Goal: Transaction & Acquisition: Subscribe to service/newsletter

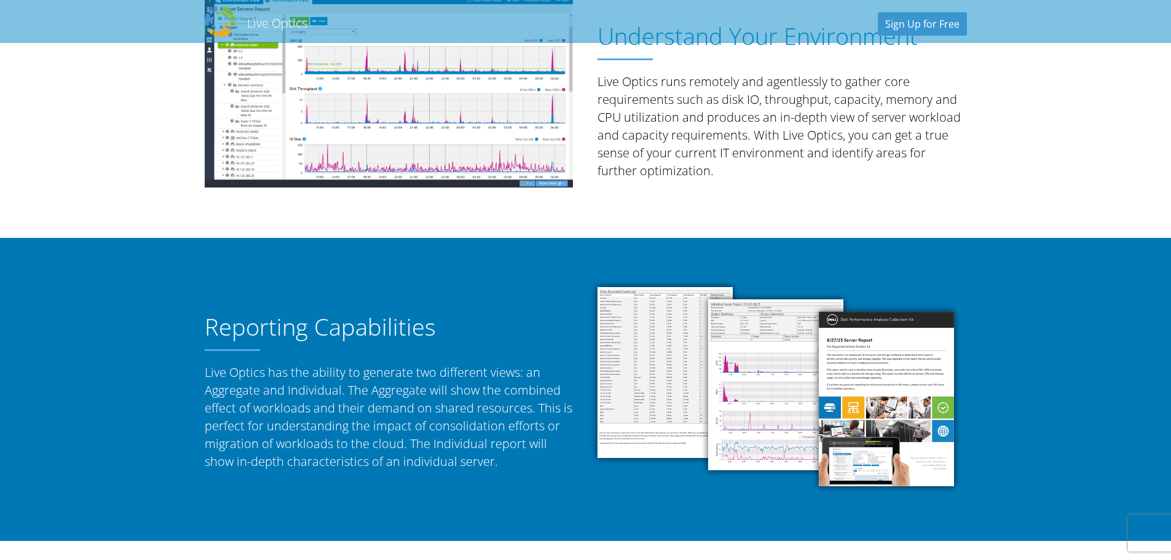
scroll to position [123, 0]
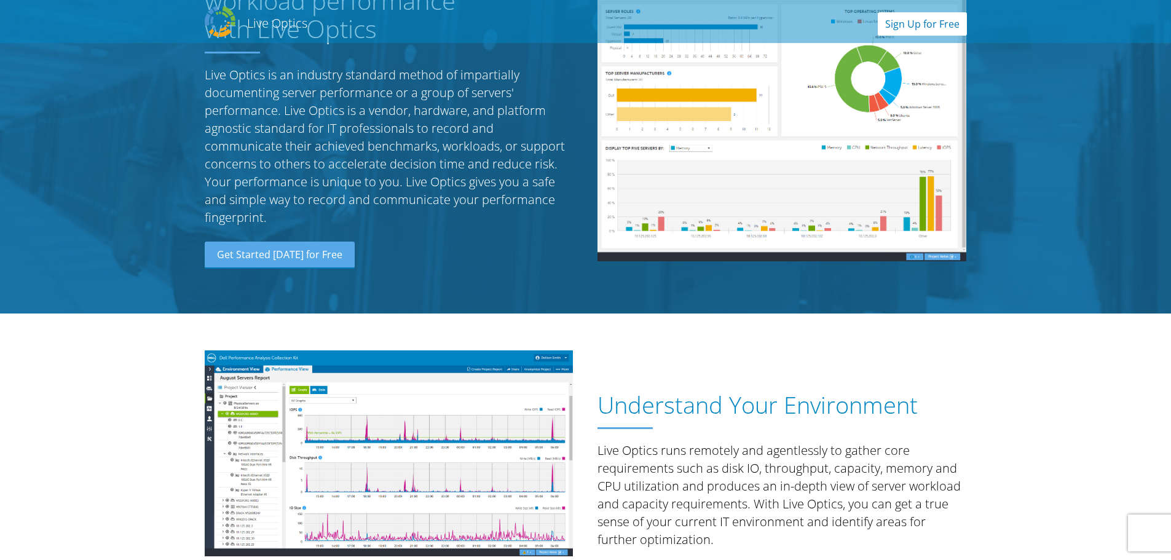
click at [924, 23] on link "Sign Up for Free" at bounding box center [921, 23] width 89 height 23
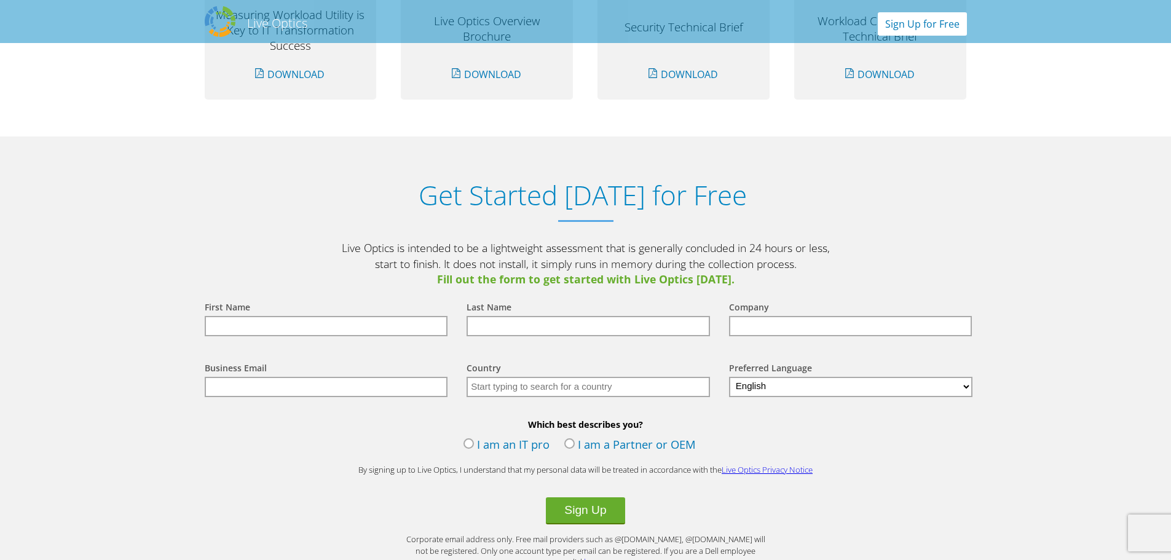
scroll to position [1281, 0]
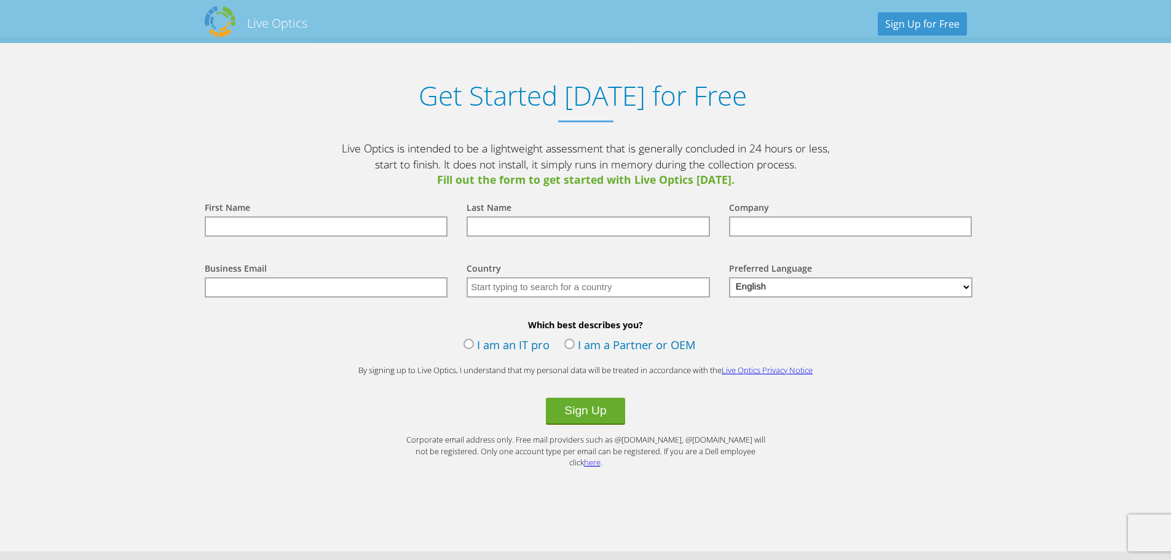
click at [375, 226] on input "text" at bounding box center [326, 226] width 243 height 20
type input "Johnny"
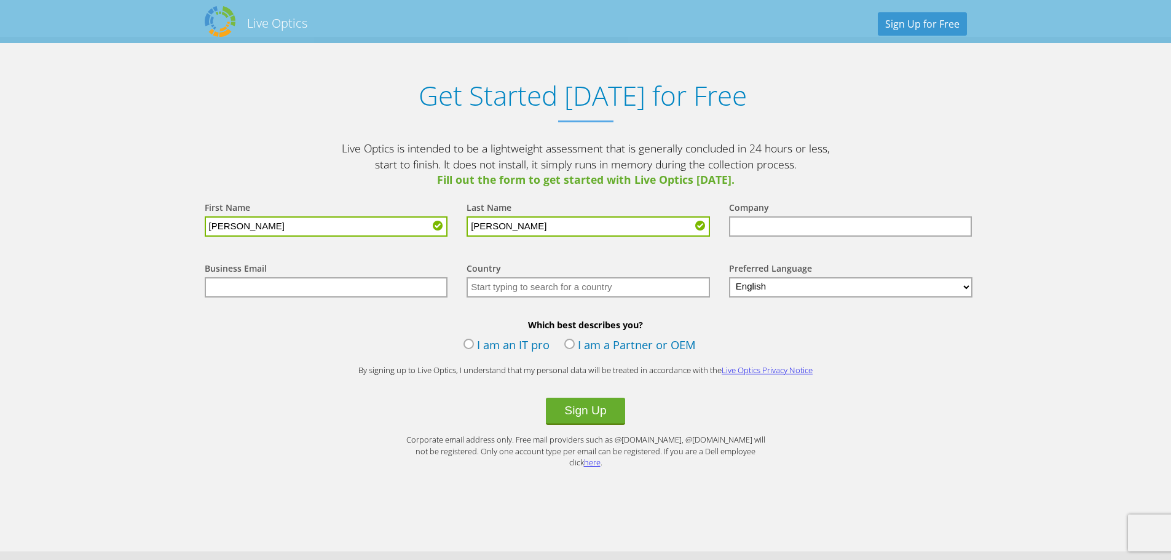
type input "Arguedas"
type input "GWC"
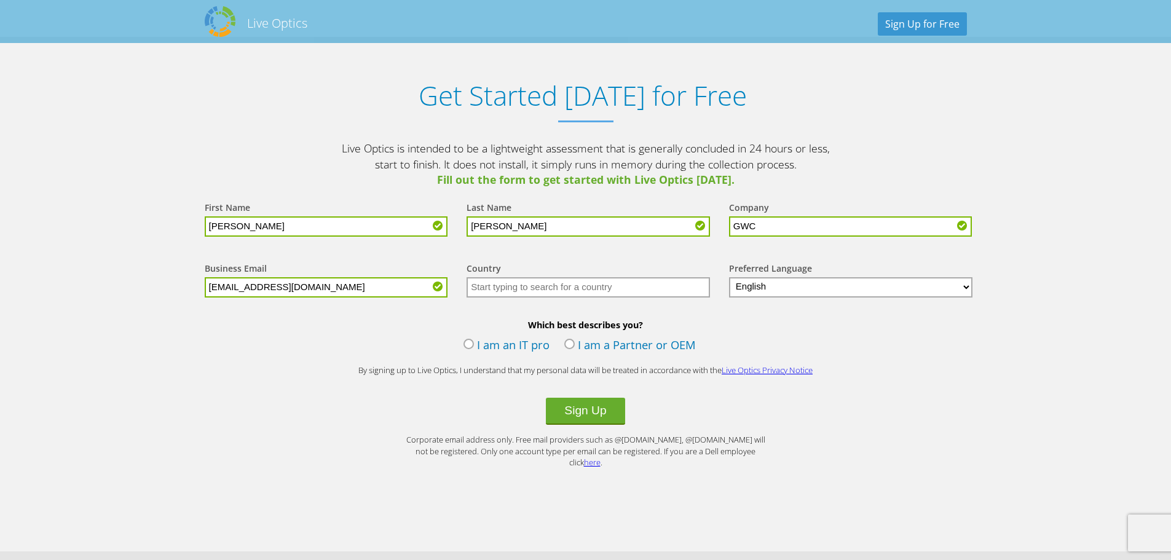
type input "jarguedas@gabriellawhite.com"
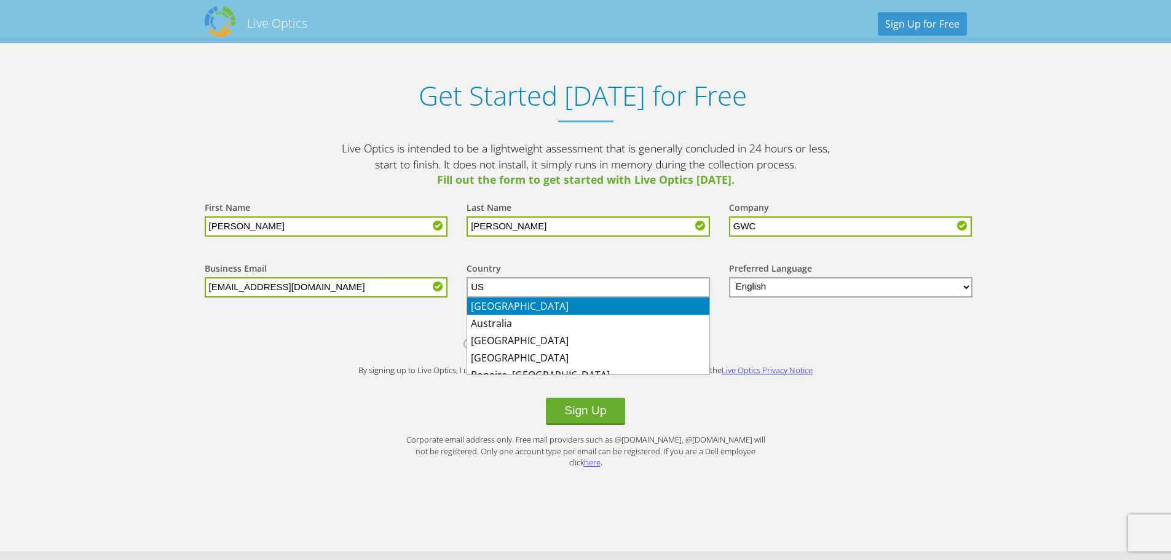
type input "[GEOGRAPHIC_DATA]"
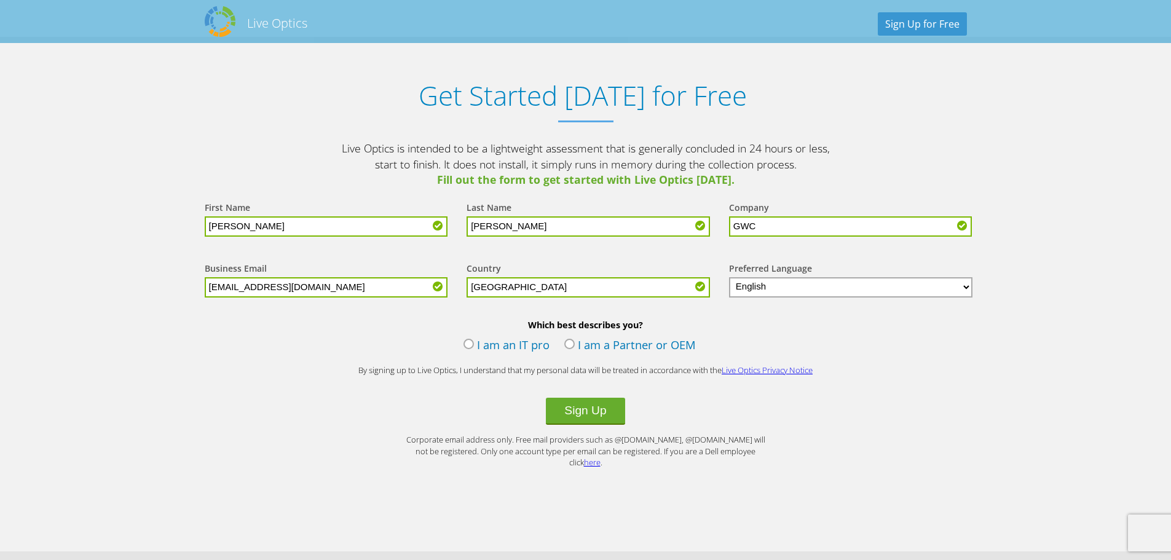
click at [522, 347] on label "I am an IT pro" at bounding box center [506, 346] width 86 height 18
click at [0, 0] on input "I am an IT pro" at bounding box center [0, 0] width 0 height 0
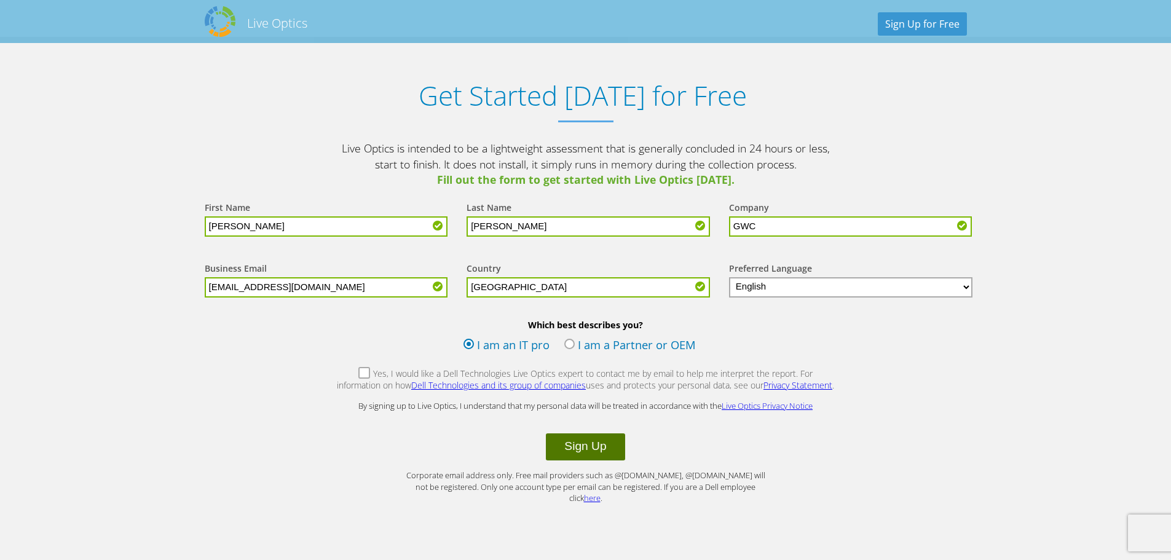
click at [581, 439] on button "Sign Up" at bounding box center [585, 446] width 79 height 27
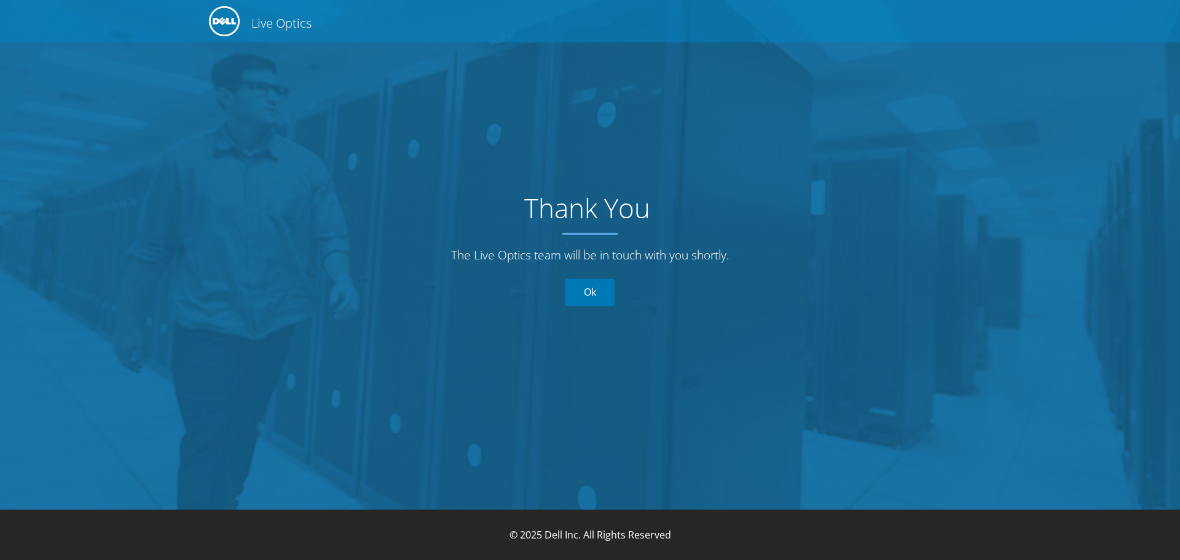
click at [587, 294] on link "Ok" at bounding box center [589, 292] width 49 height 27
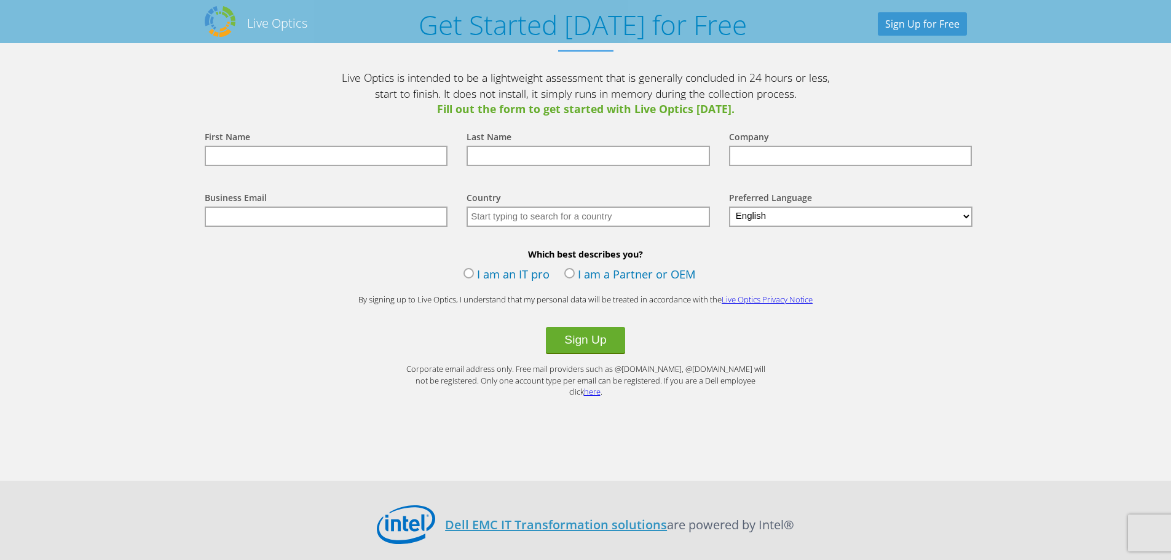
scroll to position [1290, 0]
